Goal: Task Accomplishment & Management: Complete application form

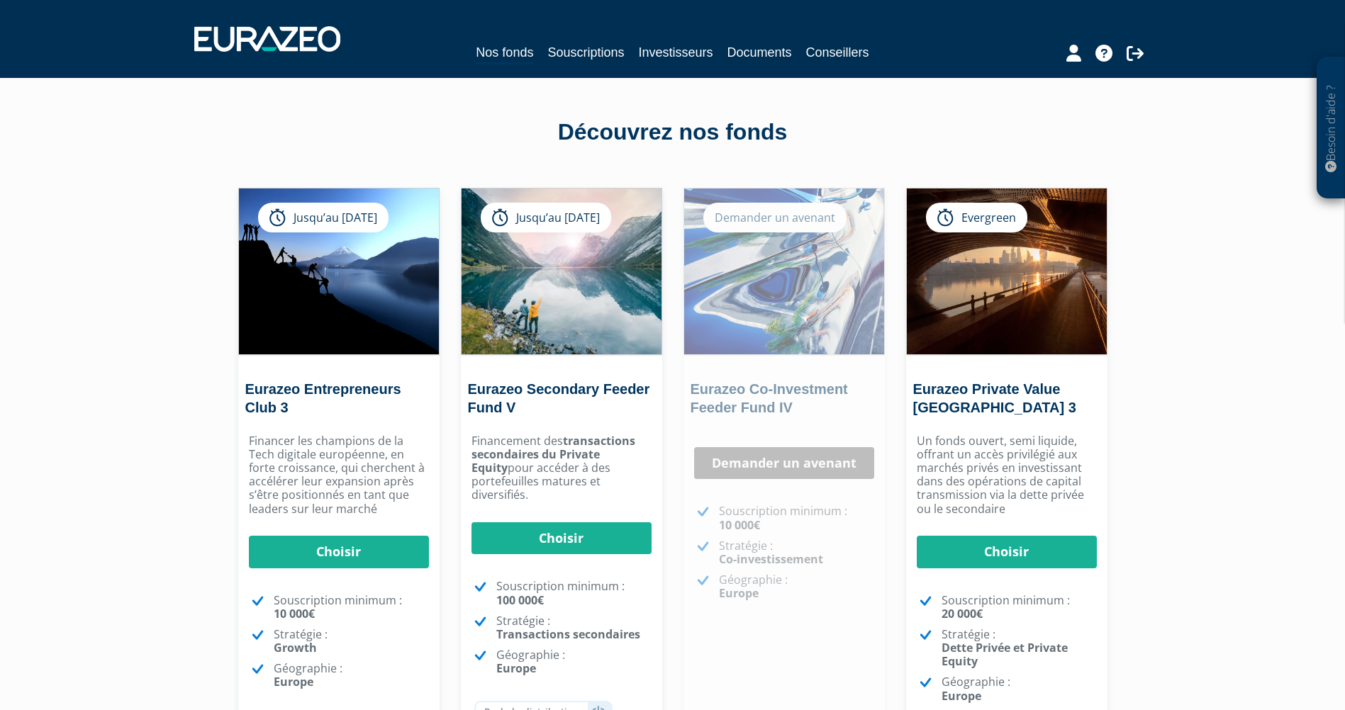
scroll to position [71, 0]
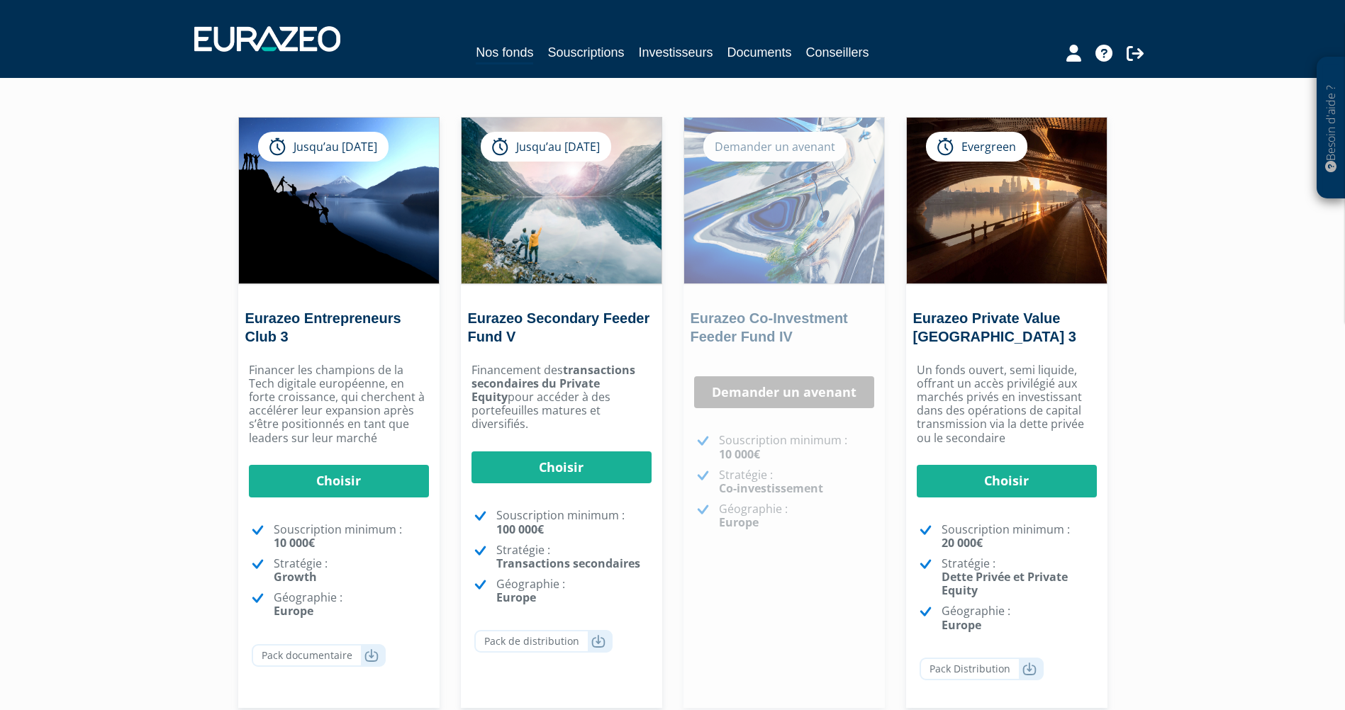
click at [1234, 523] on div "Besoin d'aide ? × J'ai besoin d'aide Si vous avez une question à propos du fonc…" at bounding box center [672, 354] width 1345 height 850
click at [1233, 527] on div "Besoin d'aide ? × J'ai besoin d'aide Si vous avez une question à propos du fonc…" at bounding box center [672, 354] width 1345 height 850
click at [1234, 520] on div "Besoin d'aide ? × J'ai besoin d'aide Si vous avez une question à propos du fonc…" at bounding box center [672, 354] width 1345 height 850
click at [1222, 498] on div "Besoin d'aide ? × J'ai besoin d'aide Si vous avez une question à propos du fonc…" at bounding box center [672, 354] width 1345 height 850
click at [1235, 453] on div "Besoin d'aide ? × J'ai besoin d'aide Si vous avez une question à propos du fonc…" at bounding box center [672, 354] width 1345 height 850
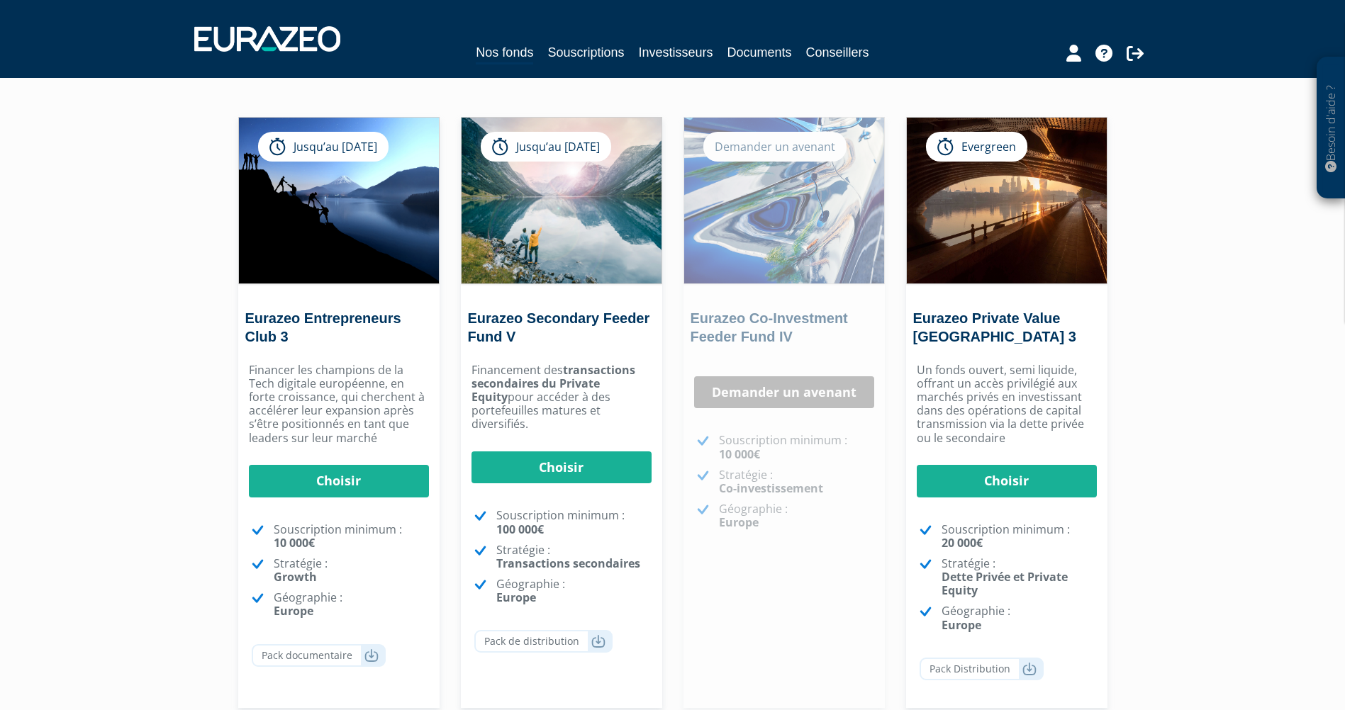
click at [1256, 359] on div "Besoin d'aide ? × J'ai besoin d'aide Si vous avez une question à propos du fonc…" at bounding box center [672, 354] width 1345 height 850
click at [86, 428] on div "Besoin d'aide ? × J'ai besoin d'aide Si vous avez une question à propos du fonc…" at bounding box center [672, 354] width 1345 height 850
click at [1254, 582] on div "Besoin d'aide ? × J'ai besoin d'aide Si vous avez une question à propos du fonc…" at bounding box center [672, 354] width 1345 height 850
click at [143, 597] on div "Besoin d'aide ? × J'ai besoin d'aide Si vous avez une question à propos du fonc…" at bounding box center [672, 354] width 1345 height 850
click at [1149, 343] on div "Besoin d'aide ? × J'ai besoin d'aide Si vous avez une question à propos du fonc…" at bounding box center [672, 354] width 1345 height 850
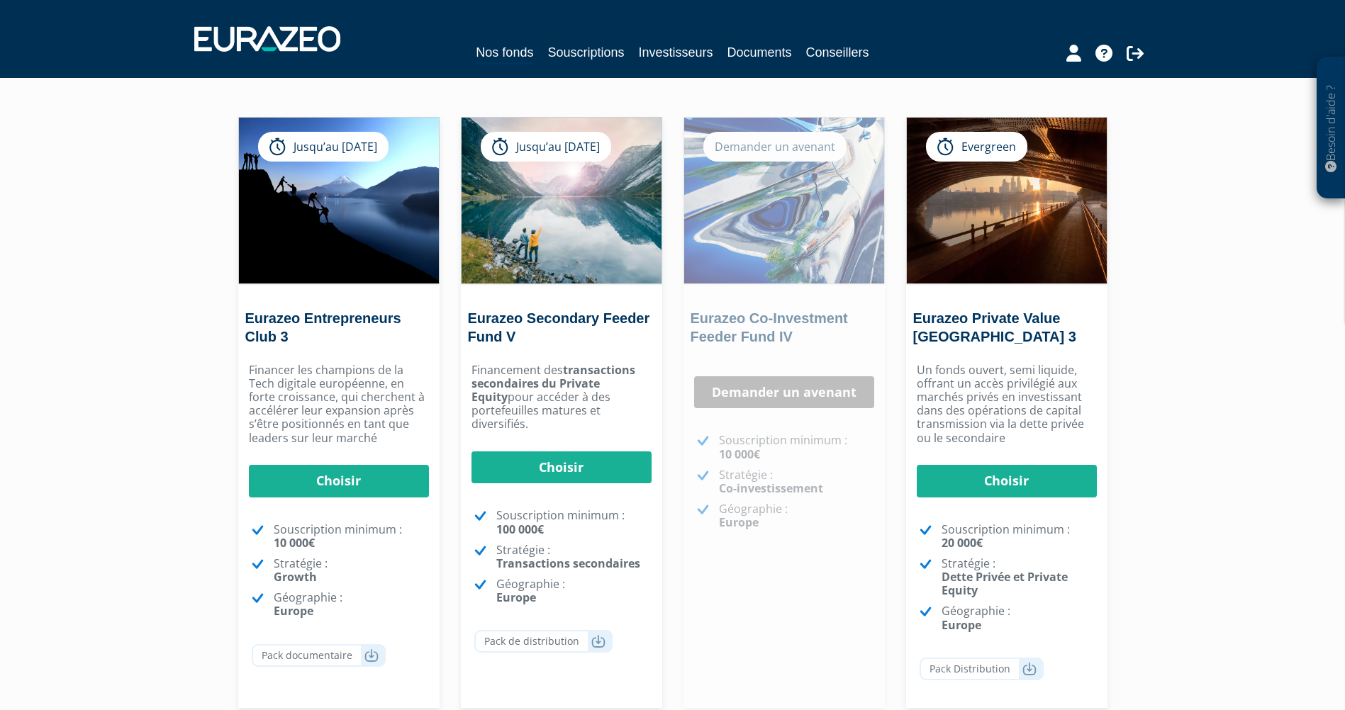
click at [1185, 342] on div "Besoin d'aide ? × J'ai besoin d'aide Si vous avez une question à propos du fonc…" at bounding box center [672, 354] width 1345 height 850
click at [1211, 295] on div "Besoin d'aide ? × J'ai besoin d'aide Si vous avez une question à propos du fonc…" at bounding box center [672, 354] width 1345 height 850
click at [196, 347] on div "Besoin d'aide ? × J'ai besoin d'aide Si vous avez une question à propos du fonc…" at bounding box center [672, 354] width 1345 height 850
click at [160, 374] on div "Besoin d'aide ? × J'ai besoin d'aide Si vous avez une question à propos du fonc…" at bounding box center [672, 354] width 1345 height 850
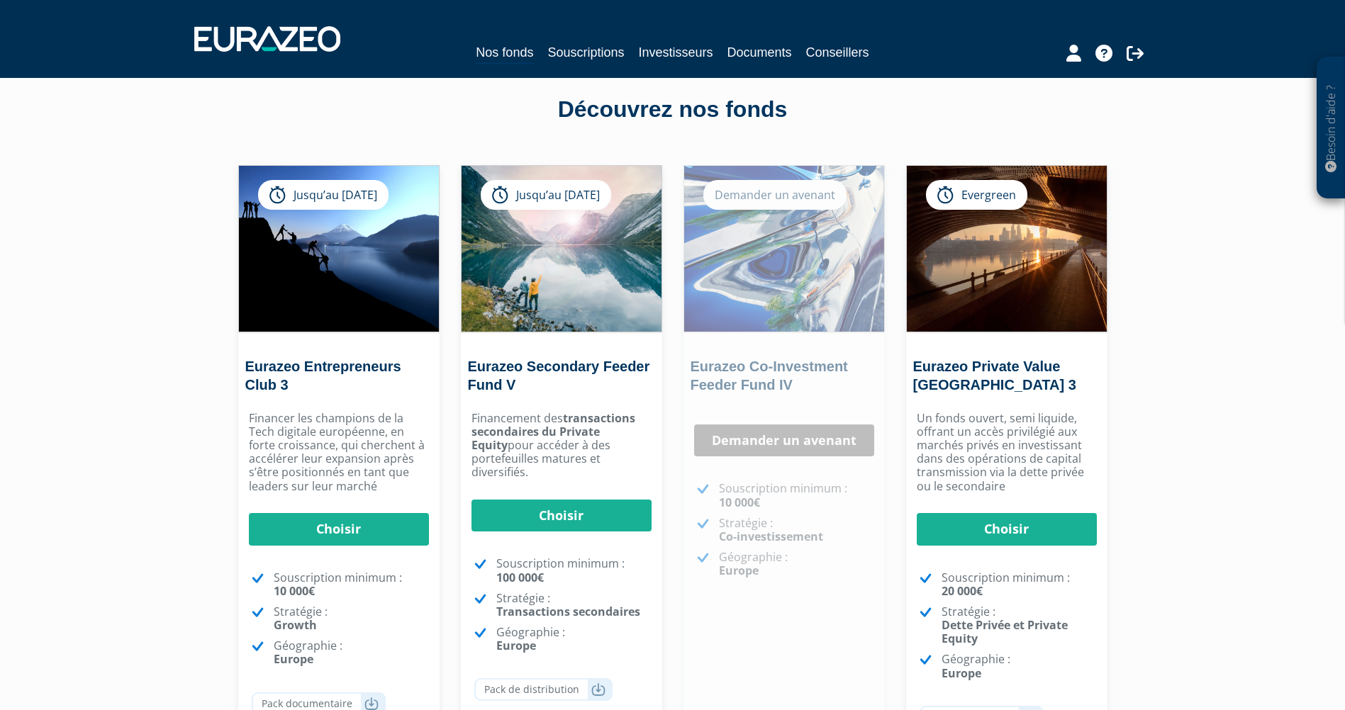
scroll to position [0, 0]
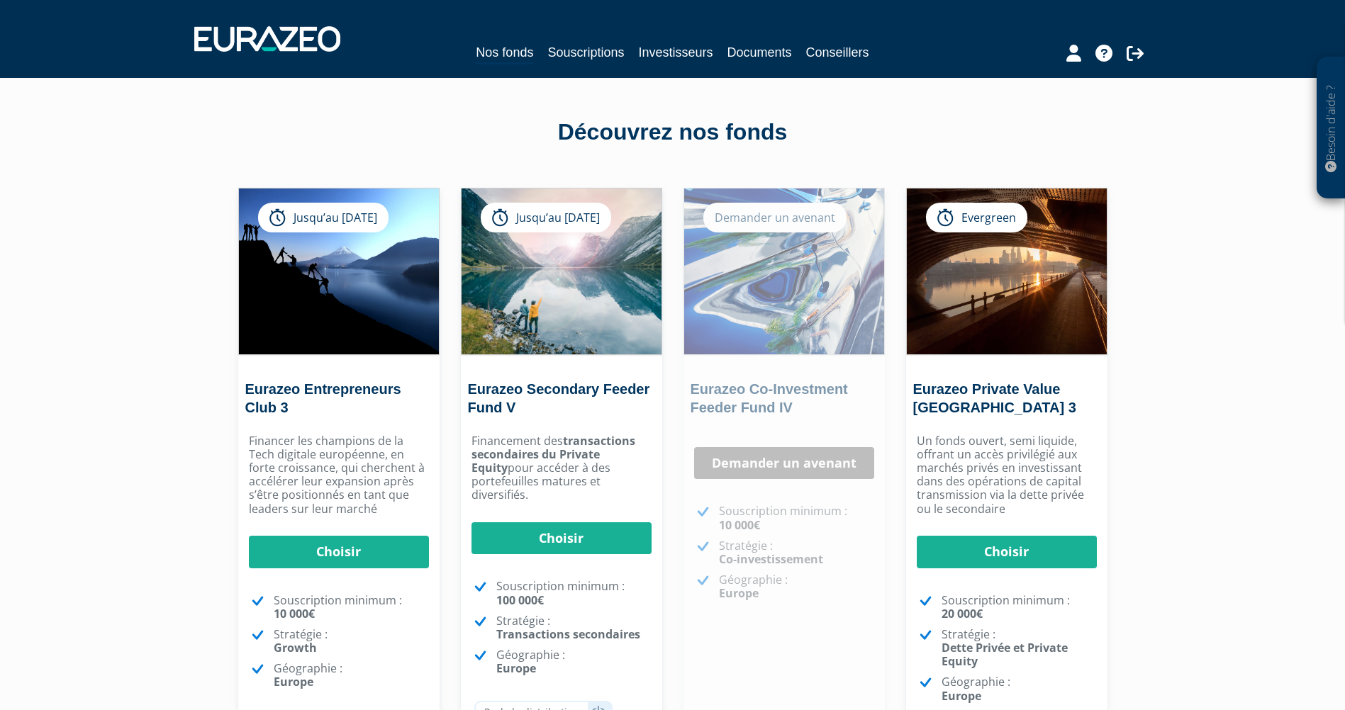
click at [1196, 505] on div "Besoin d'aide ? × J'ai besoin d'aide Si vous avez une question à propos du fonc…" at bounding box center [672, 425] width 1345 height 850
click at [163, 315] on div "Besoin d'aide ? × J'ai besoin d'aide Si vous avez une question à propos du fonc…" at bounding box center [672, 425] width 1345 height 850
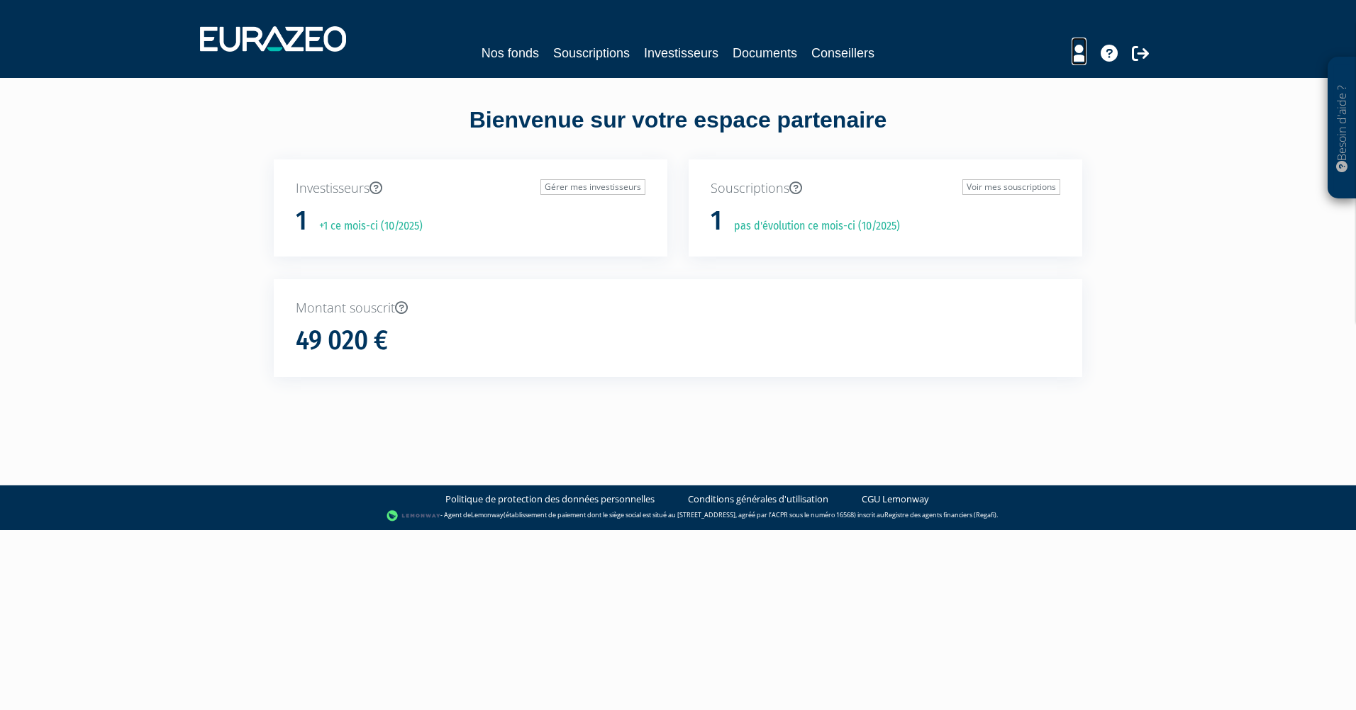
click at [1078, 60] on icon at bounding box center [1078, 53] width 15 height 17
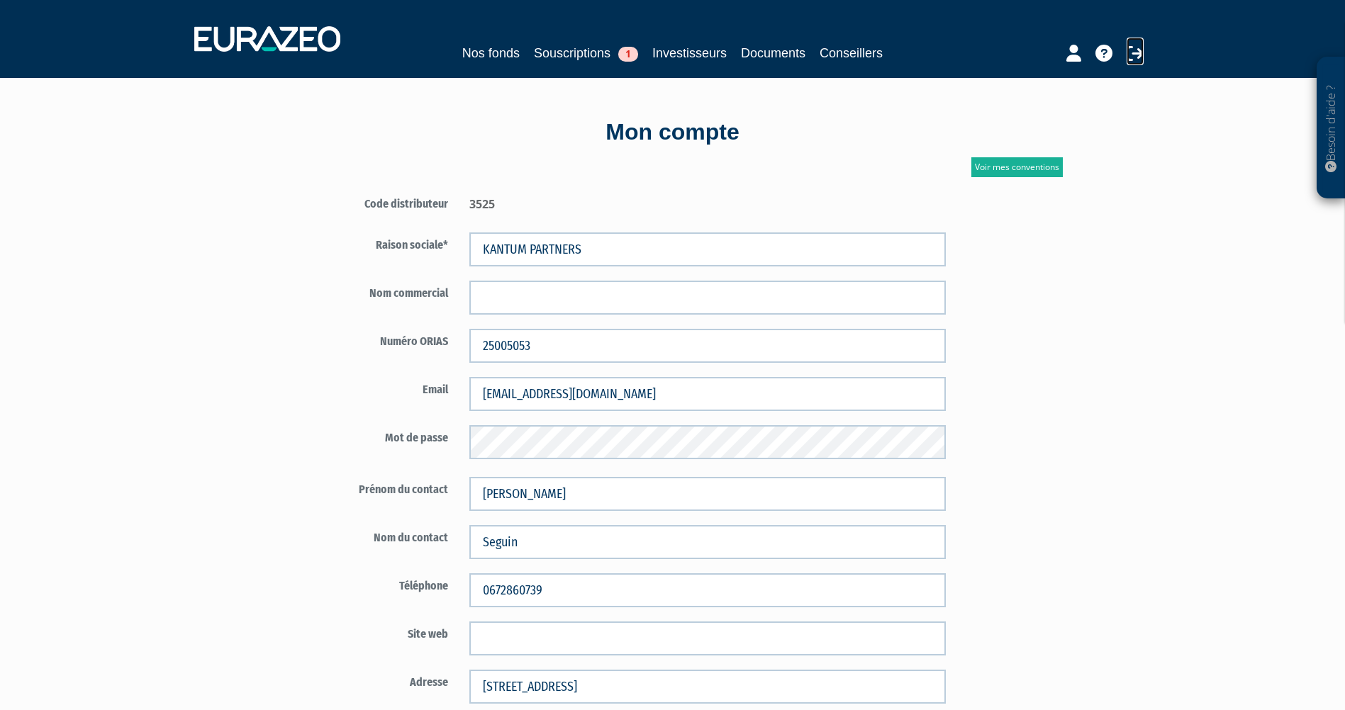
click at [1136, 53] on icon at bounding box center [1135, 53] width 17 height 17
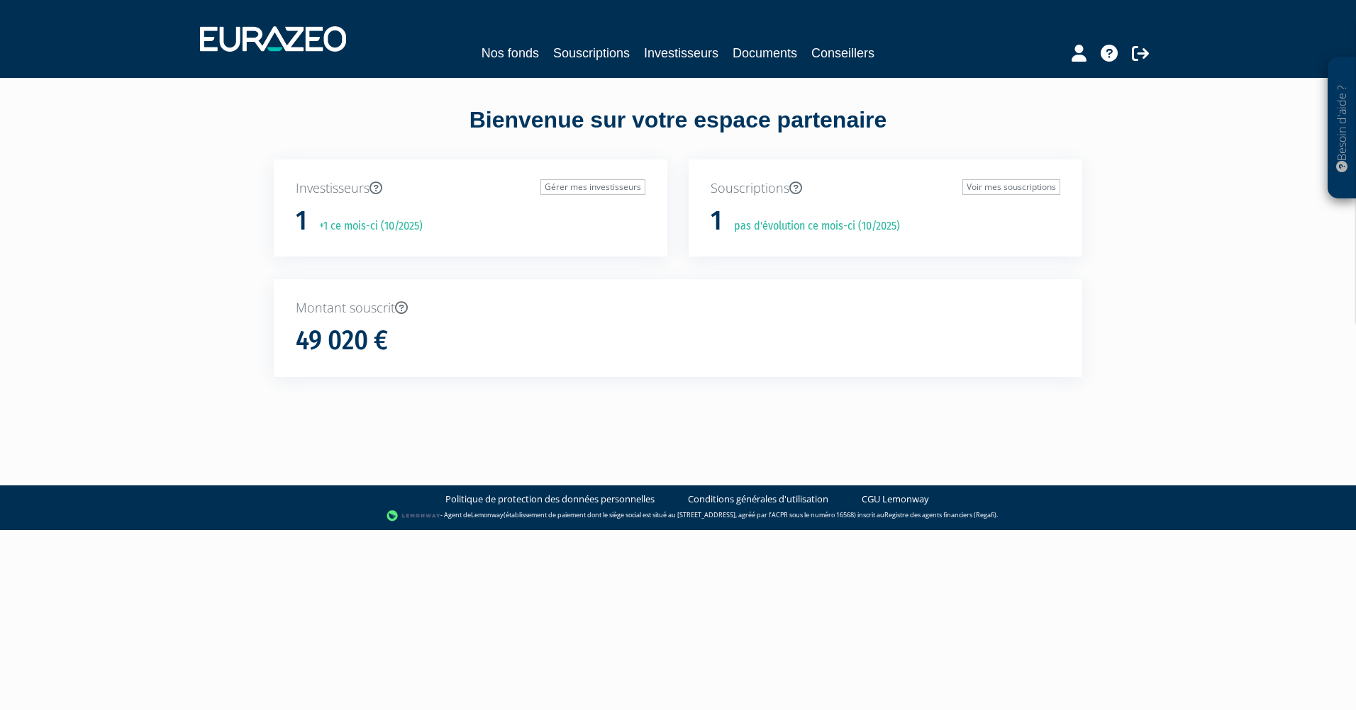
drag, startPoint x: 543, startPoint y: 147, endPoint x: 574, endPoint y: 142, distance: 31.7
click at [543, 147] on div "Bienvenue sur votre espace partenaire" at bounding box center [677, 131] width 829 height 55
click at [592, 139] on div "Bienvenue sur votre espace partenaire" at bounding box center [677, 131] width 829 height 55
click at [636, 112] on div "Bienvenue sur votre espace partenaire" at bounding box center [677, 131] width 829 height 55
click at [666, 118] on div "Bienvenue sur votre espace partenaire" at bounding box center [677, 131] width 829 height 55
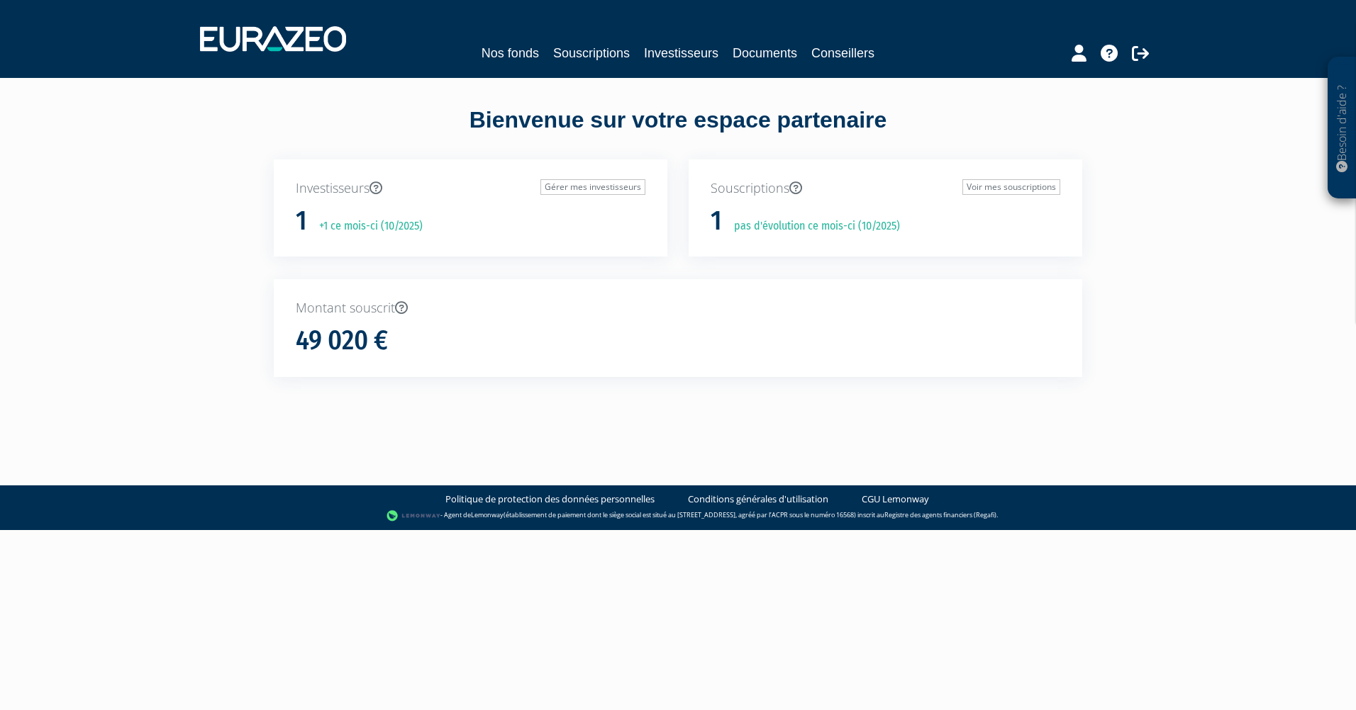
click at [664, 126] on div "Bienvenue sur votre espace partenaire" at bounding box center [677, 131] width 829 height 55
click at [666, 122] on div "Bienvenue sur votre espace partenaire" at bounding box center [677, 131] width 829 height 55
click at [508, 49] on link "Nos fonds" at bounding box center [509, 53] width 57 height 20
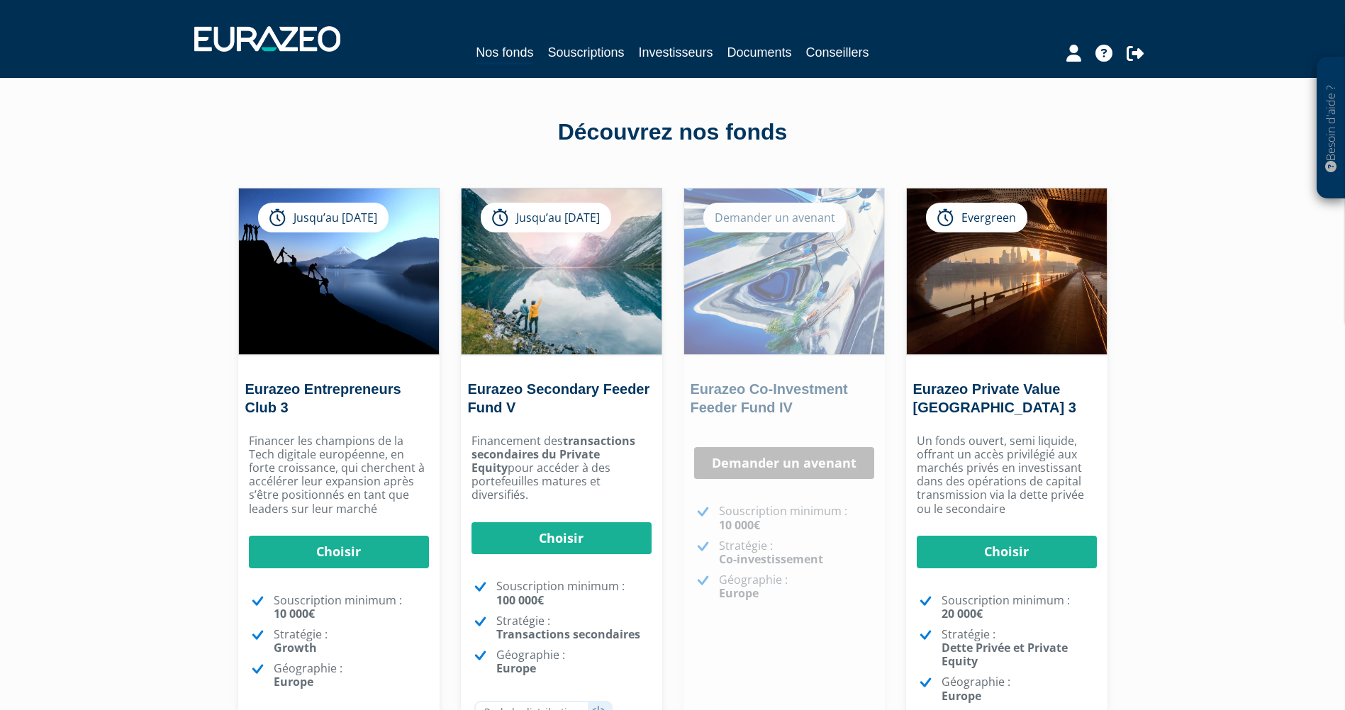
click at [91, 466] on div "Besoin d'aide ? × J'ai besoin d'aide Si vous avez une question à propos du fonc…" at bounding box center [672, 425] width 1345 height 850
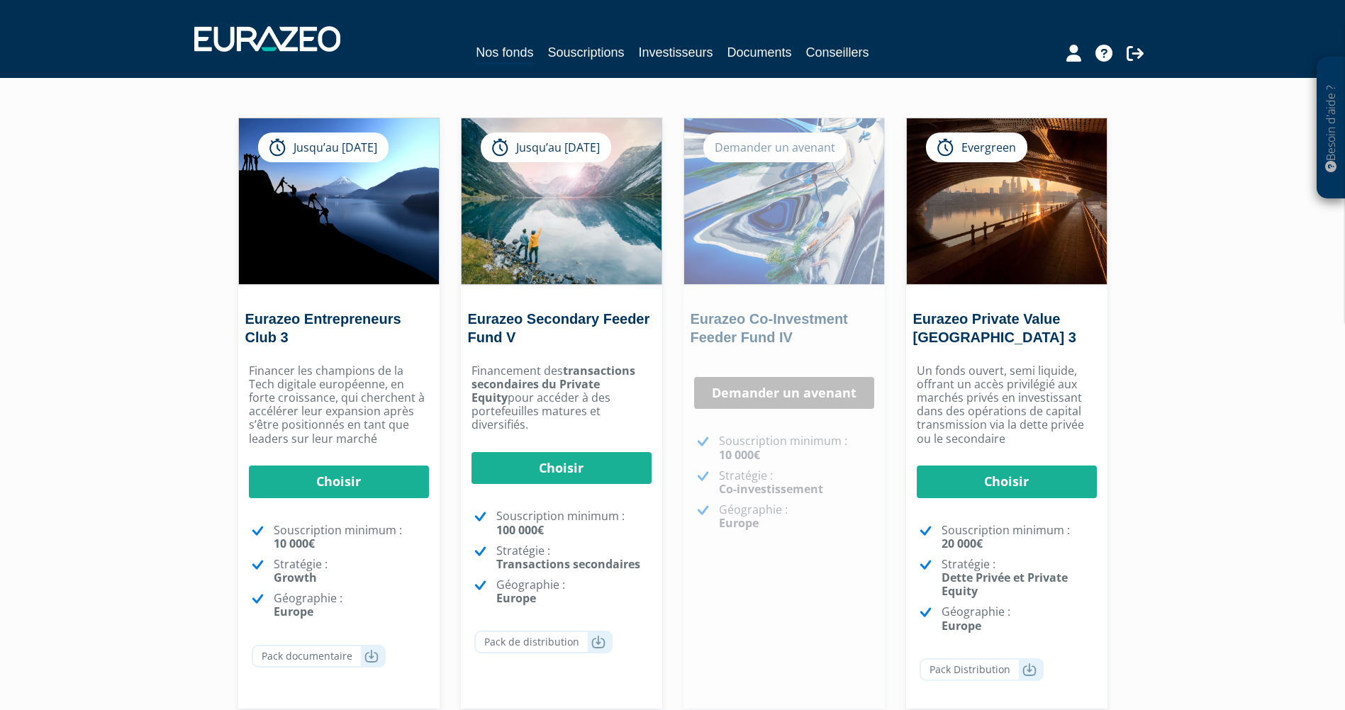
scroll to position [71, 0]
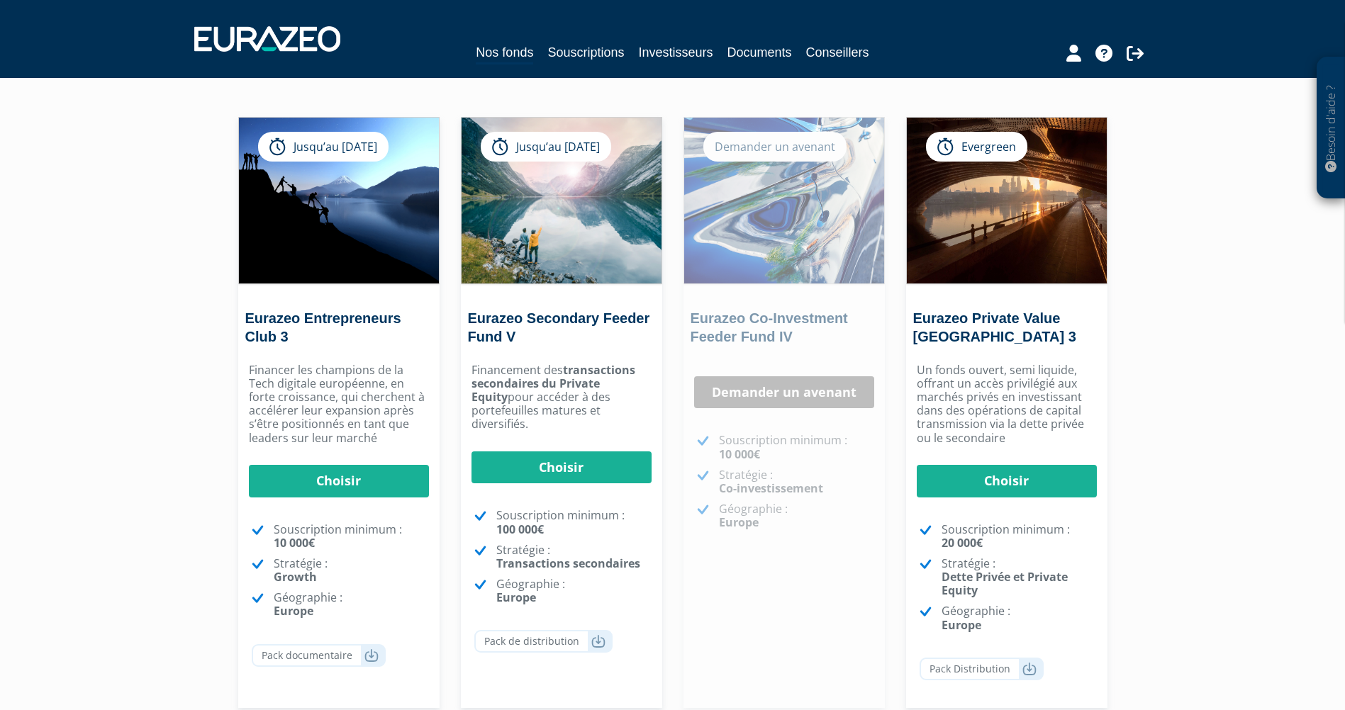
click at [668, 274] on div "Eurazeo Secondary Feeder Fund V Jusqu’au 31/12/2025 Choisir Financement des" at bounding box center [561, 412] width 223 height 591
click at [671, 276] on div "Eurazeo Secondary Feeder Fund V Jusqu’au 31/12/2025 Choisir Financement des" at bounding box center [561, 412] width 223 height 591
click at [673, 398] on div "Eurazeo Co-Investment Feeder Fund IV Demander un avenant Choisir Demander un av…" at bounding box center [784, 412] width 223 height 591
click at [611, 382] on strong "transactions secondaires du Private Equity" at bounding box center [553, 383] width 164 height 43
click at [137, 403] on div "Besoin d'aide ? × J'ai besoin d'aide Si vous avez une question à propos du fonc…" at bounding box center [672, 354] width 1345 height 850
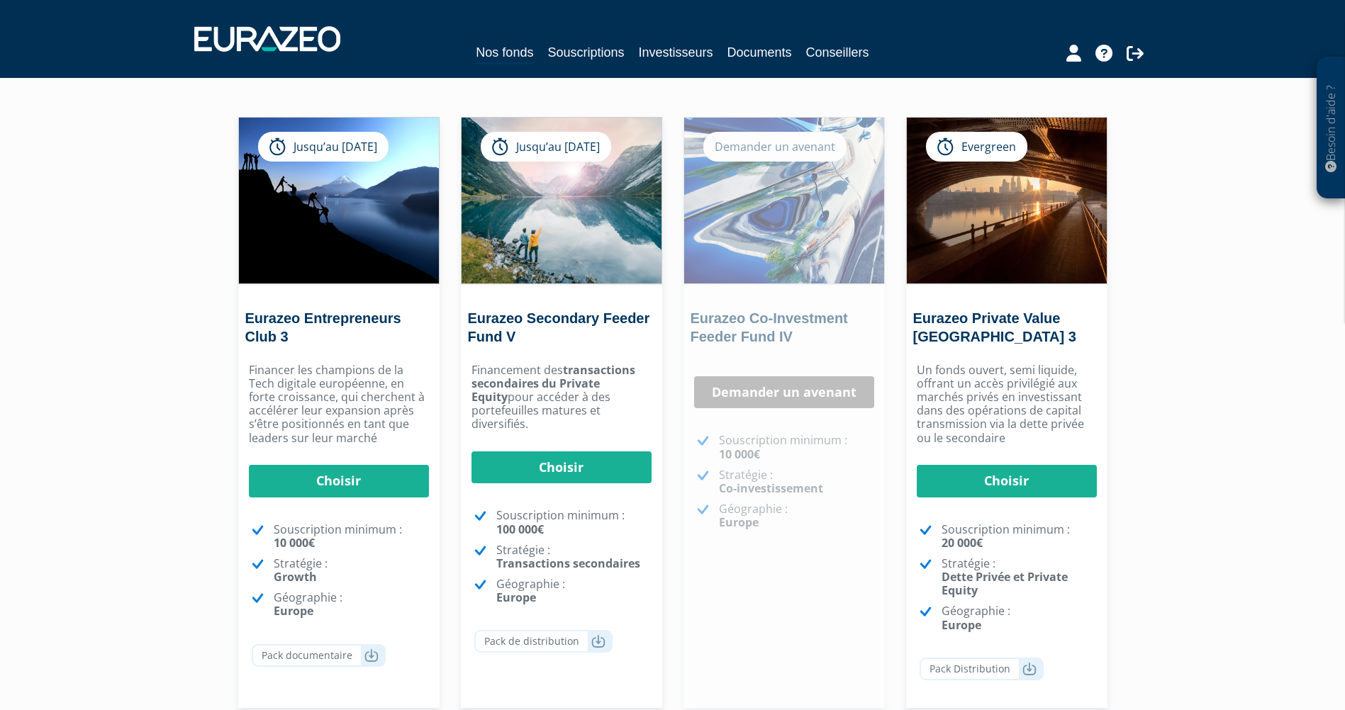
click at [177, 392] on div "Besoin d'aide ? × J'ai besoin d'aide Si vous avez une question à propos du fonc…" at bounding box center [672, 354] width 1345 height 850
click at [448, 277] on div "Eurazeo Entrepreneurs Club 3 Jusqu’au 30/04/2027 Choisir Choisir 10 000€" at bounding box center [339, 412] width 223 height 591
click at [1138, 268] on div "Besoin d'aide ? × J'ai besoin d'aide Si vous avez une question à propos du fonc…" at bounding box center [672, 354] width 1345 height 850
click at [1126, 386] on div "Besoin d'aide ? × J'ai besoin d'aide Si vous avez une question à propos du fonc…" at bounding box center [672, 354] width 1345 height 850
click at [1039, 340] on h2 "Eurazeo Private Value Europe 3" at bounding box center [1005, 331] width 184 height 44
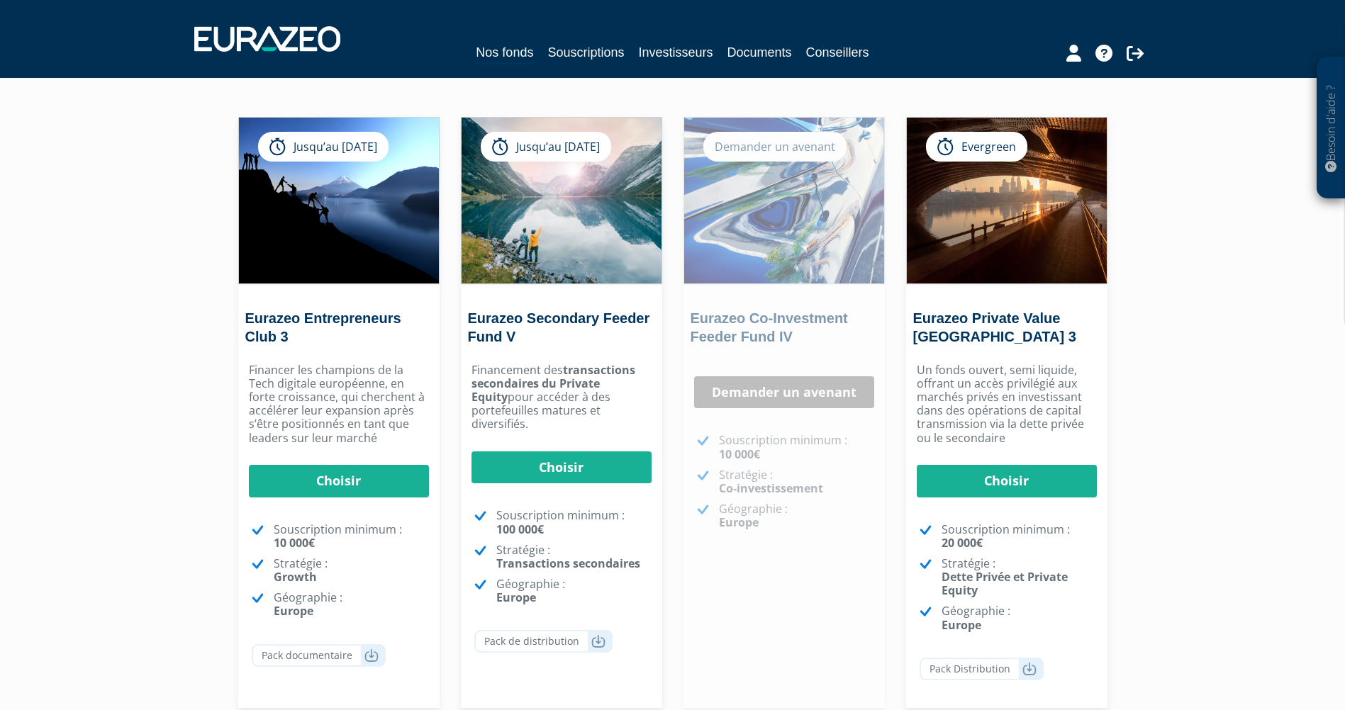
click at [1204, 340] on div "Besoin d'aide ? × J'ai besoin d'aide Si vous avez une question à propos du fonc…" at bounding box center [672, 354] width 1345 height 850
click at [1205, 357] on div "Besoin d'aide ? × J'ai besoin d'aide Si vous avez une question à propos du fonc…" at bounding box center [672, 354] width 1345 height 850
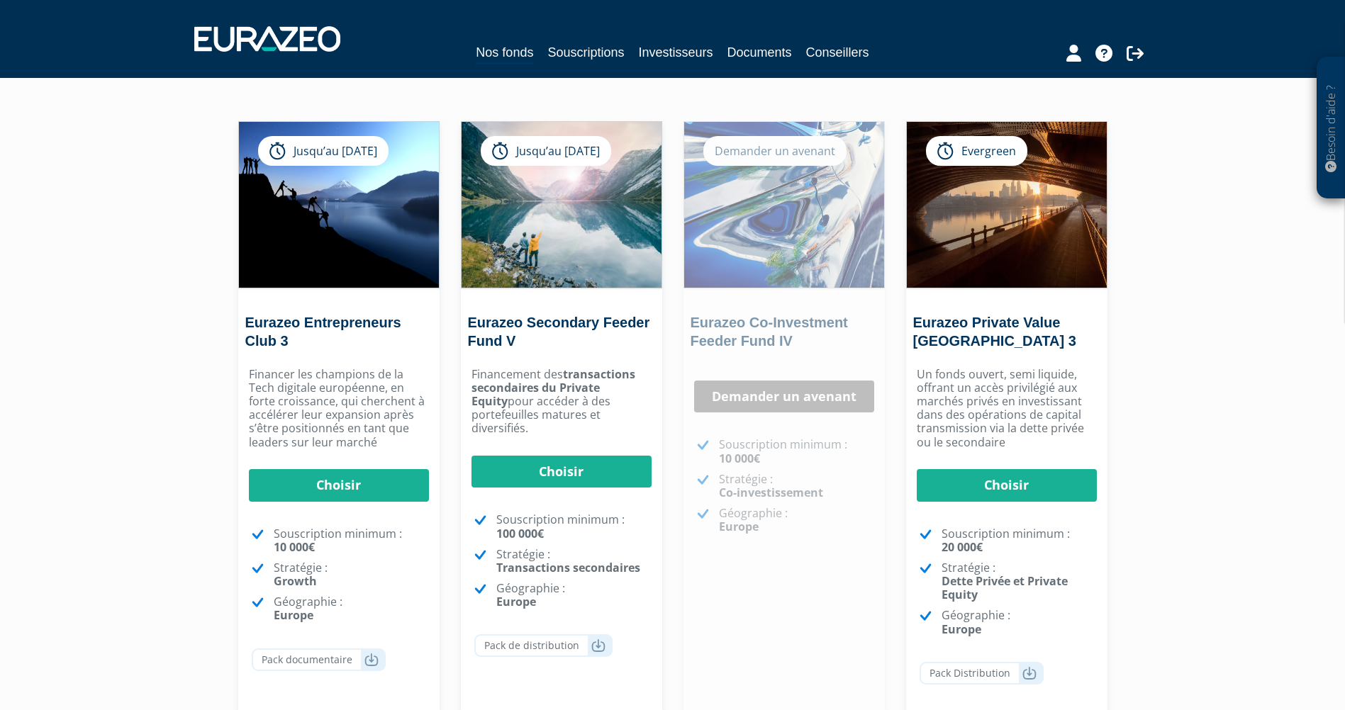
click at [665, 192] on div "Eurazeo Secondary Feeder Fund V Jusqu’au 31/12/2025 Choisir Financement des" at bounding box center [561, 416] width 223 height 591
click at [666, 181] on div "Découvrez nos fonds Eurazeo Entrepreneurs Club 3 Jusqu’au 30/04/2027 Choisir" at bounding box center [672, 397] width 829 height 772
click at [669, 174] on div "Découvrez nos fonds Eurazeo Entrepreneurs Club 3 Jusqu’au 30/04/2027 Choisir" at bounding box center [672, 397] width 829 height 772
click at [129, 303] on div "Besoin d'aide ? × J'ai besoin d'aide Si vous avez une question à propos du fonc…" at bounding box center [672, 358] width 1345 height 850
click at [1192, 254] on div "Besoin d'aide ? × J'ai besoin d'aide Si vous avez une question à propos du fonc…" at bounding box center [672, 358] width 1345 height 850
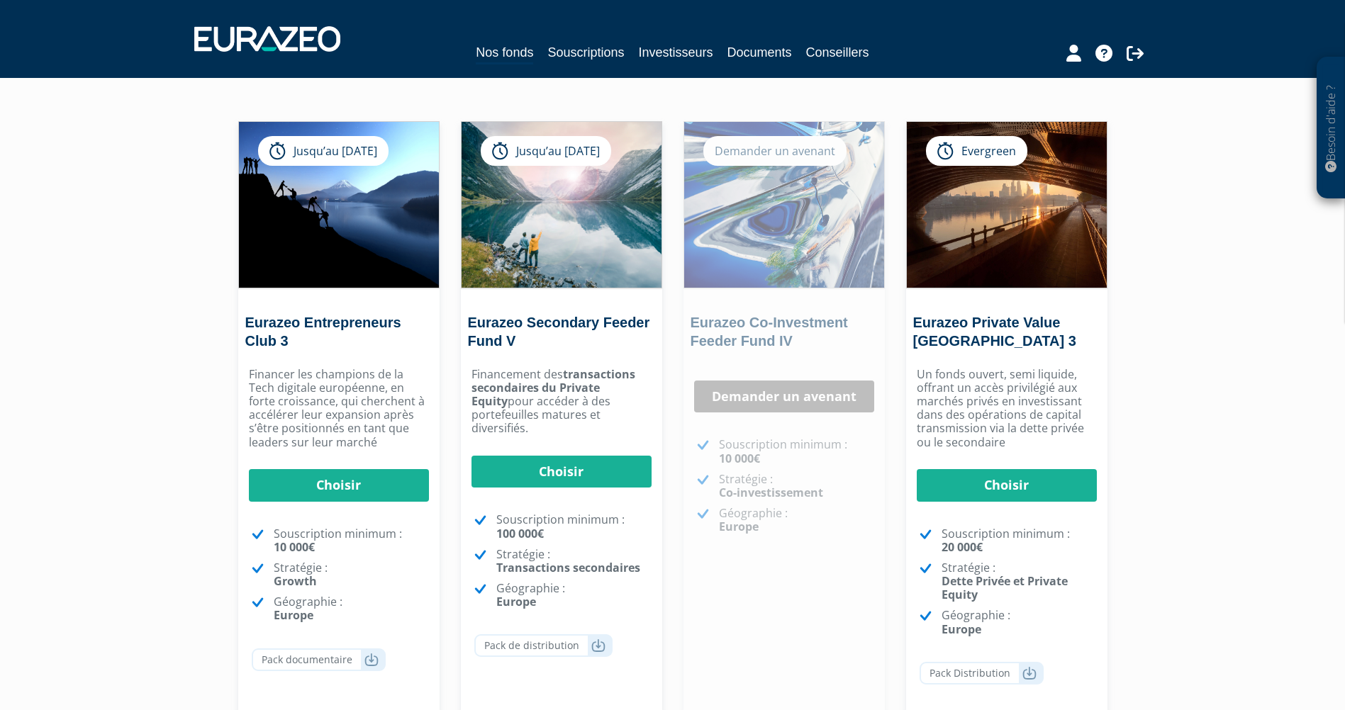
click at [670, 264] on div "Eurazeo Secondary Feeder Fund V Jusqu’au 31/12/2025 Choisir Financement des" at bounding box center [561, 416] width 223 height 591
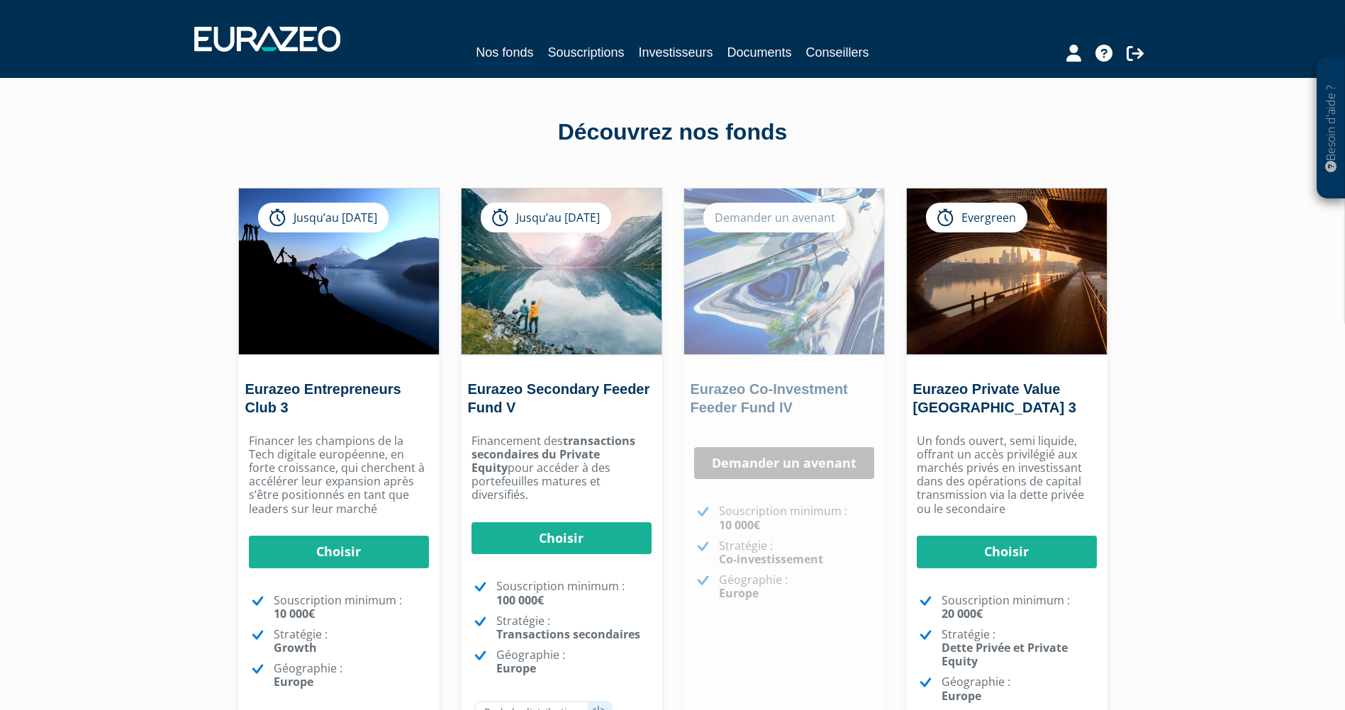
click at [175, 403] on div "Besoin d'aide ? × J'ai besoin d'aide Si vous avez une question à propos du fonc…" at bounding box center [672, 425] width 1345 height 850
click at [924, 111] on div "Découvrez nos fonds Eurazeo Entrepreneurs Club 3 Jusqu’au 30/04/2027 Choisir" at bounding box center [672, 464] width 829 height 772
click at [1195, 287] on div "Besoin d'aide ? × J'ai besoin d'aide Si vous avez une question à propos du fonc…" at bounding box center [672, 425] width 1345 height 850
click at [135, 278] on div "Besoin d'aide ? × J'ai besoin d'aide Si vous avez une question à propos du fonc…" at bounding box center [672, 425] width 1345 height 850
click at [503, 111] on div "Découvrez nos fonds Eurazeo Entrepreneurs Club 3 Jusqu’au 30/04/2027 Choisir" at bounding box center [672, 464] width 829 height 772
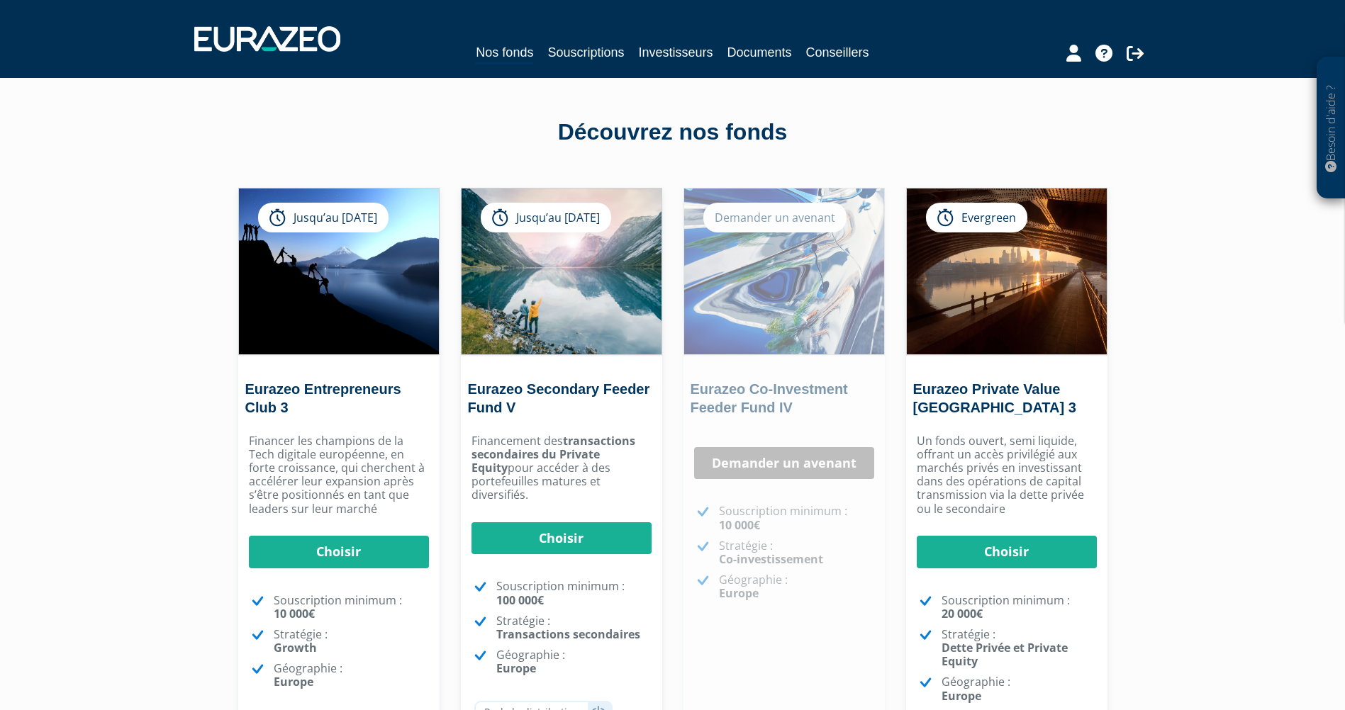
click at [978, 113] on div "Découvrez nos fonds Eurazeo Entrepreneurs Club 3 Jusqu’au 30/04/2027 Choisir" at bounding box center [672, 464] width 829 height 772
click at [445, 361] on div "Eurazeo Entrepreneurs Club 3 Jusqu’au 30/04/2027 Choisir Choisir 10 000€" at bounding box center [339, 483] width 223 height 591
click at [203, 379] on div "Besoin d'aide ? × J'ai besoin d'aide Si vous avez une question à propos du fonc…" at bounding box center [672, 425] width 1345 height 850
click at [593, 54] on link "Souscriptions" at bounding box center [585, 53] width 77 height 20
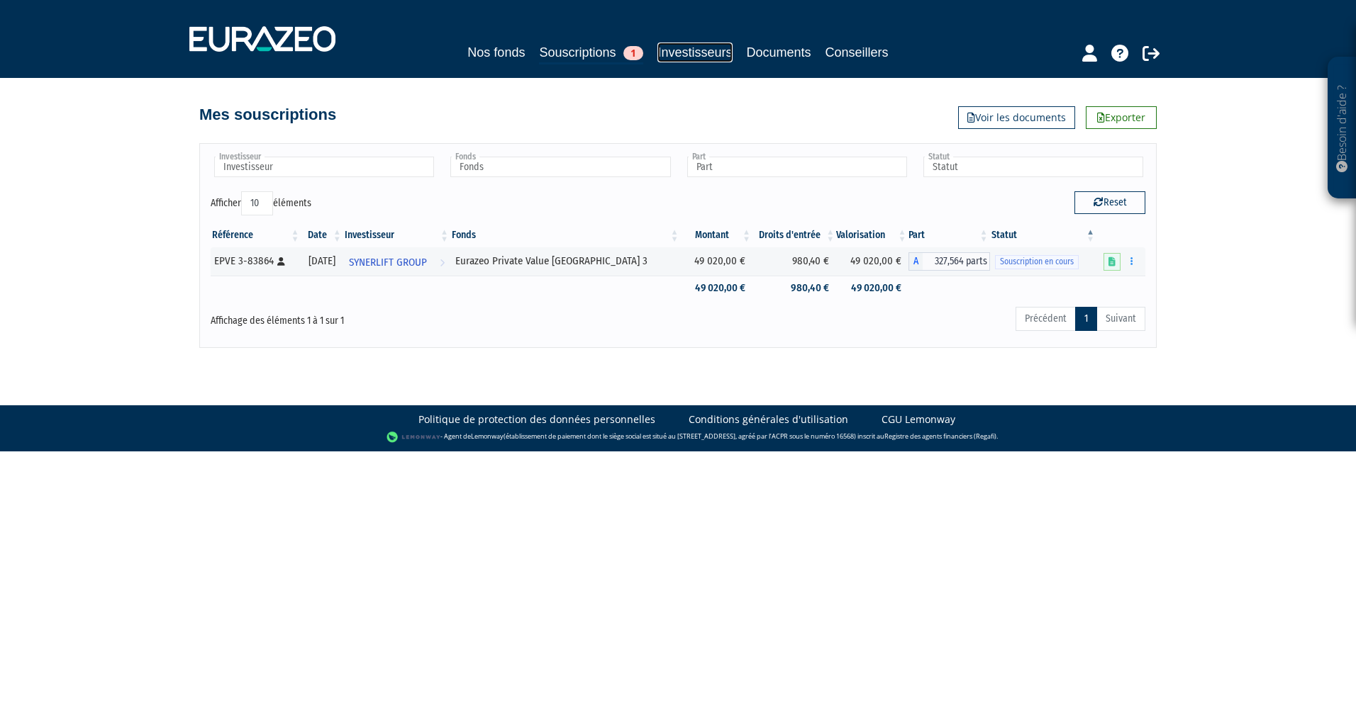
click at [689, 43] on link "Investisseurs" at bounding box center [694, 53] width 74 height 20
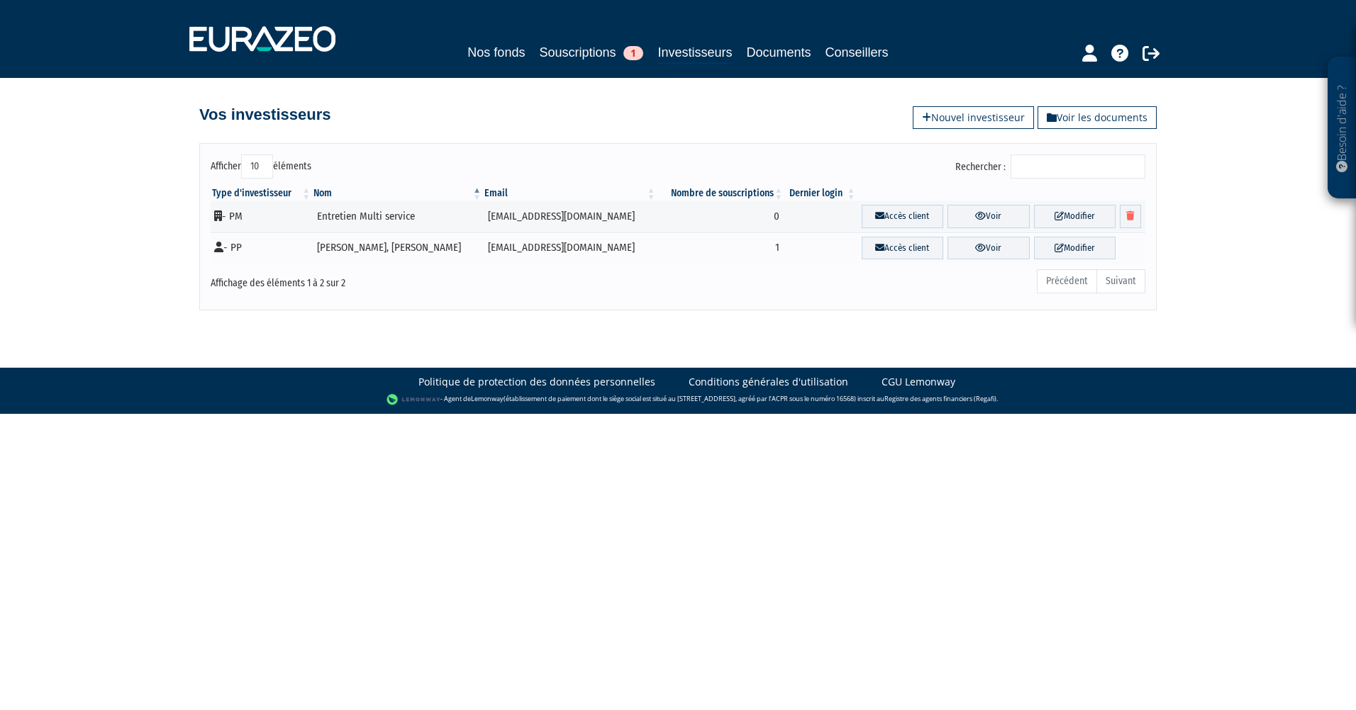
click at [958, 114] on link "Nouvel investisseur" at bounding box center [972, 117] width 121 height 23
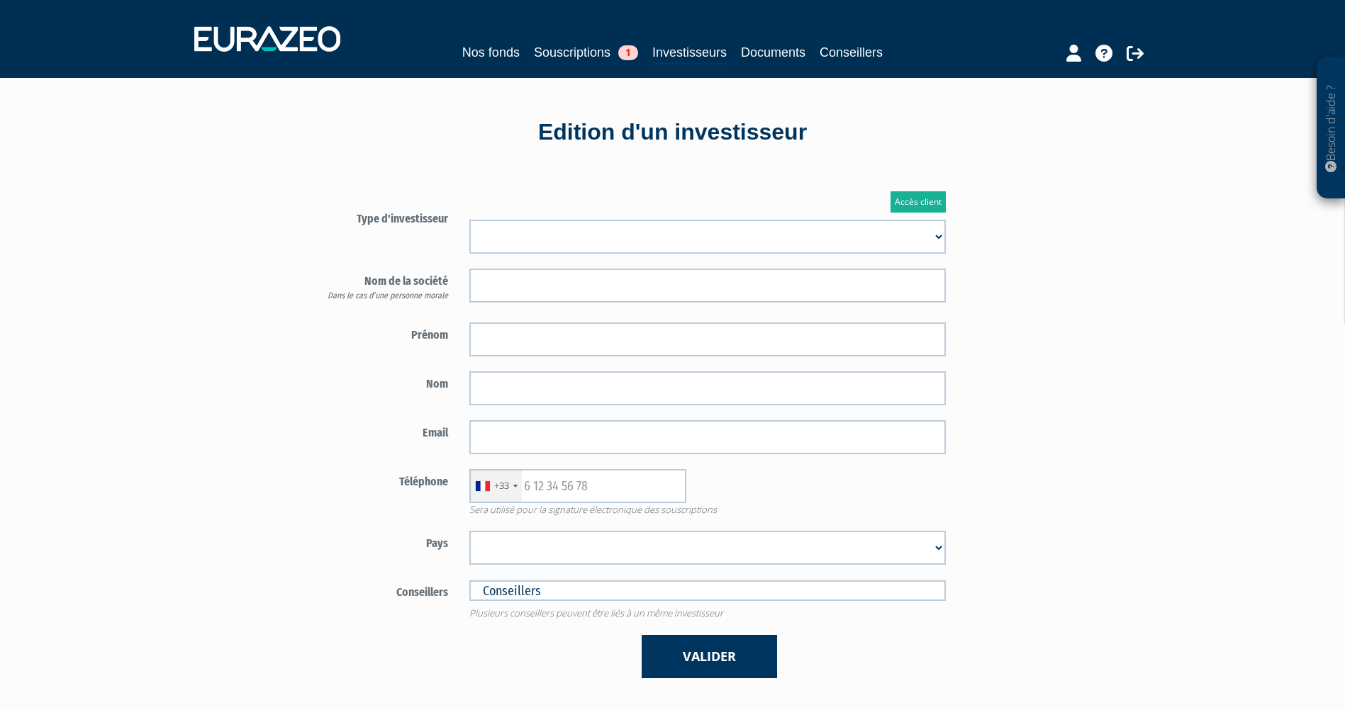
click at [559, 235] on select "Mr Mme Société" at bounding box center [707, 237] width 476 height 34
select select "1"
click at [469, 220] on select "Mr Mme Société" at bounding box center [707, 237] width 476 height 34
click at [696, 51] on link "Investisseurs" at bounding box center [689, 54] width 74 height 22
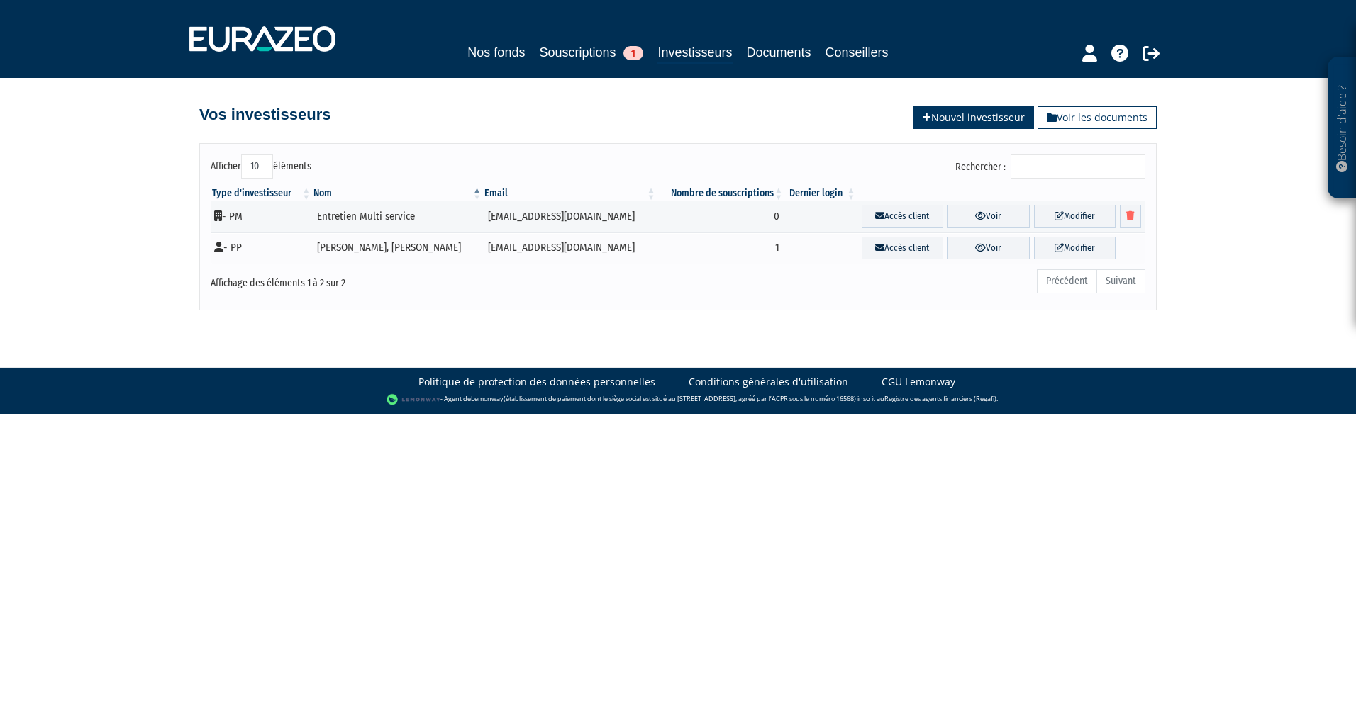
click at [987, 113] on link "Nouvel investisseur" at bounding box center [972, 117] width 121 height 23
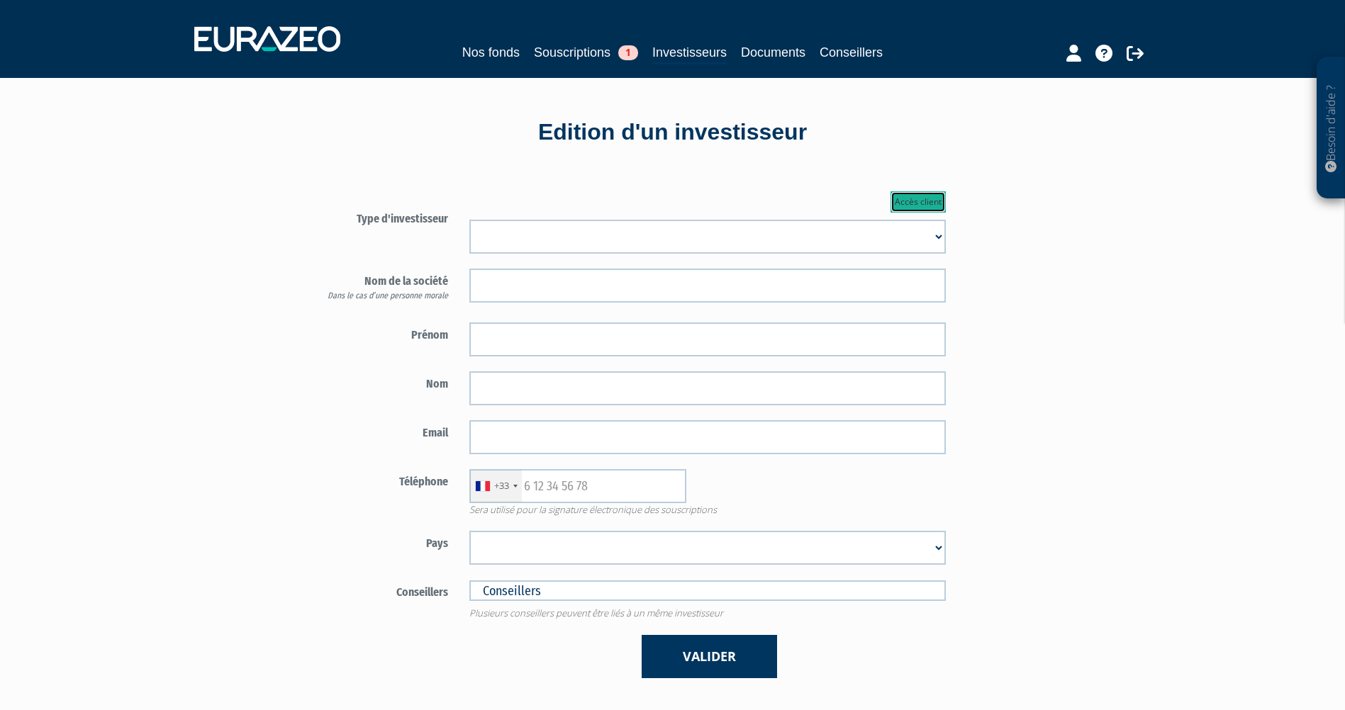
click at [921, 201] on link "Accès client" at bounding box center [917, 201] width 55 height 21
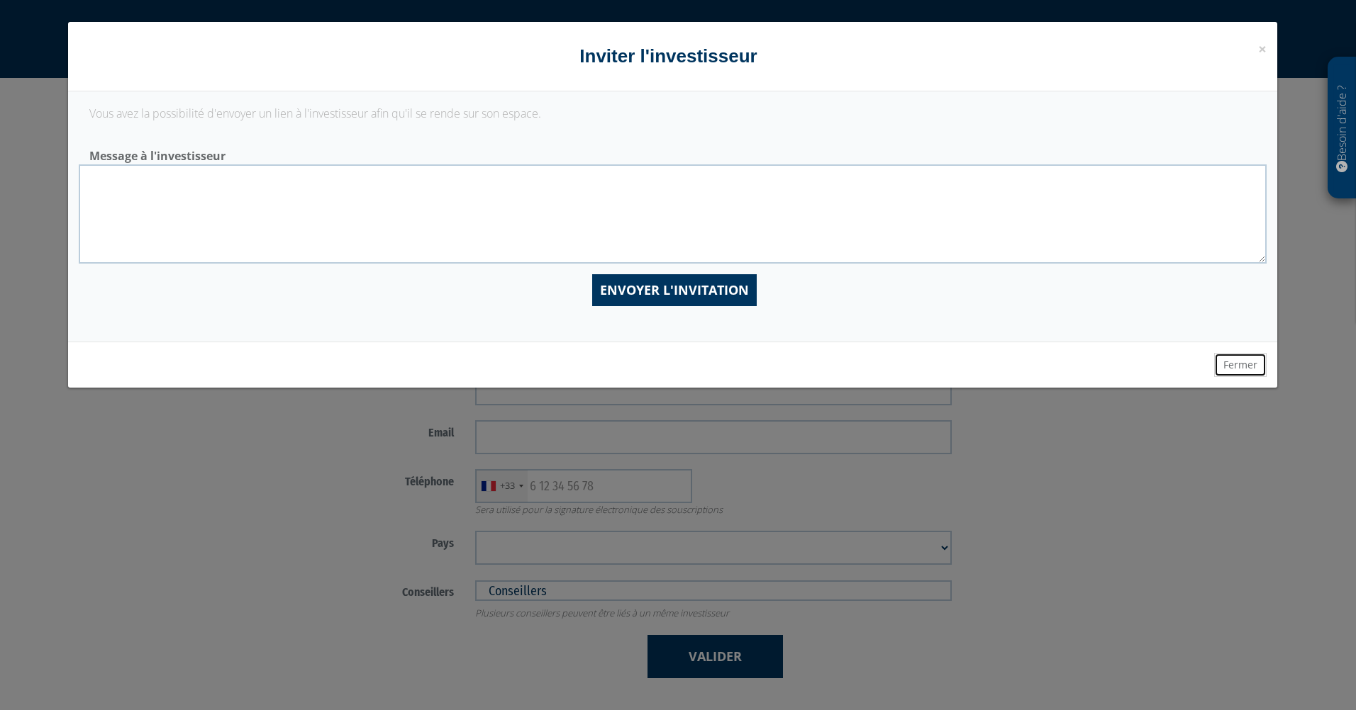
click at [1248, 364] on button "Fermer" at bounding box center [1240, 365] width 52 height 24
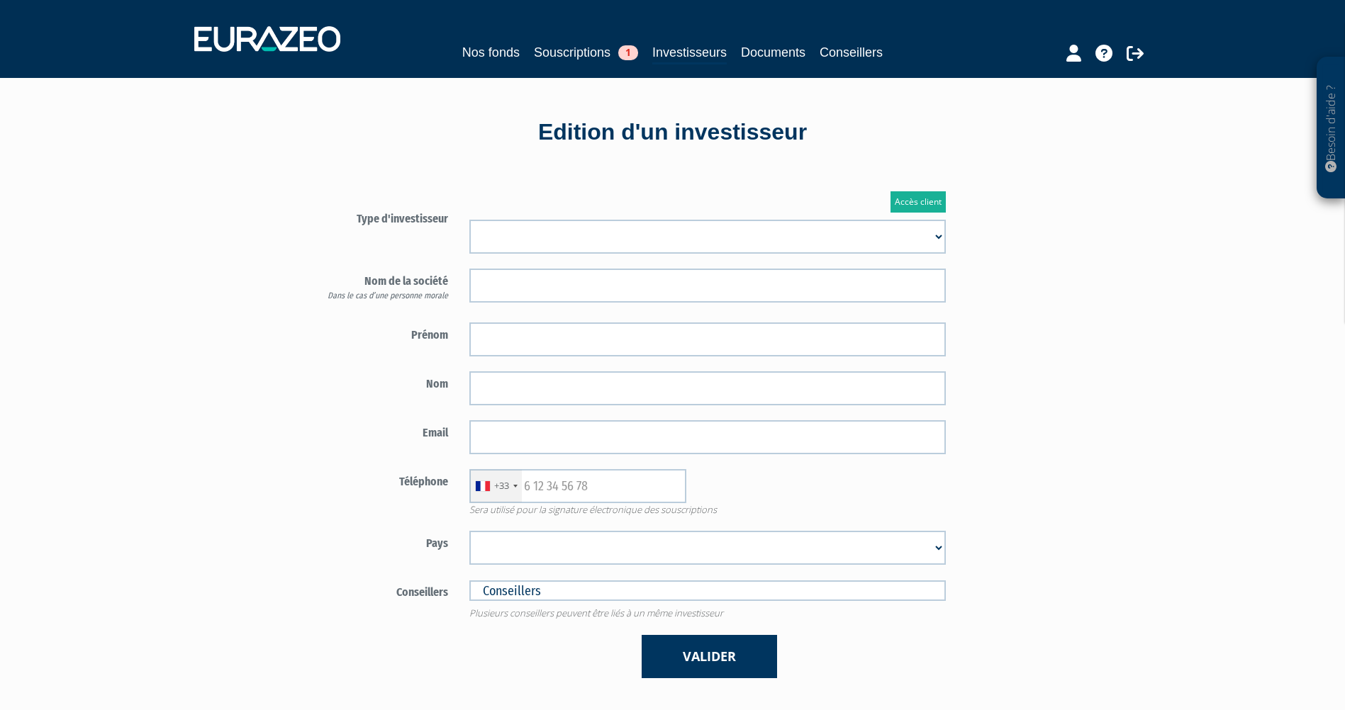
click at [1062, 335] on div "Accès client Type d'investisseur Mr [PERSON_NAME] Société" at bounding box center [708, 435] width 829 height 530
